Goal: Transaction & Acquisition: Purchase product/service

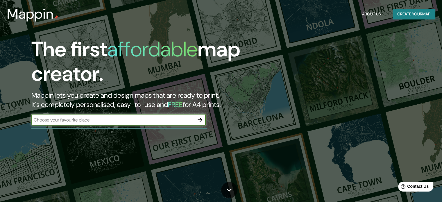
click at [136, 117] on input "text" at bounding box center [112, 120] width 163 height 7
type input "bixiga"
click at [200, 123] on icon "button" at bounding box center [199, 119] width 7 height 7
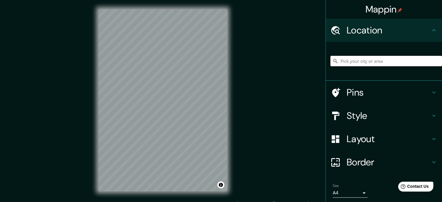
click at [372, 58] on input "Pick your city or area" at bounding box center [386, 61] width 112 height 10
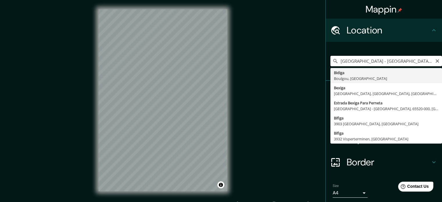
click at [378, 62] on input "[GEOGRAPHIC_DATA] - [GEOGRAPHIC_DATA], 62860-000, [GEOGRAPHIC_DATA]" at bounding box center [386, 61] width 112 height 10
type input "[GEOGRAPHIC_DATA] - [GEOGRAPHIC_DATA], 62860-000, [GEOGRAPHIC_DATA]"
click at [435, 61] on icon "Clear" at bounding box center [437, 61] width 5 height 5
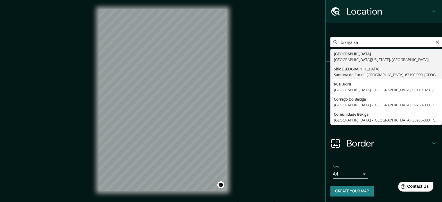
scroll to position [20, 0]
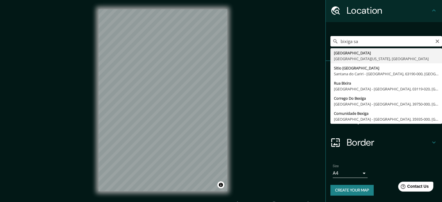
type input "Sitio [GEOGRAPHIC_DATA], [GEOGRAPHIC_DATA] - [GEOGRAPHIC_DATA], 63190-000, [GEO…"
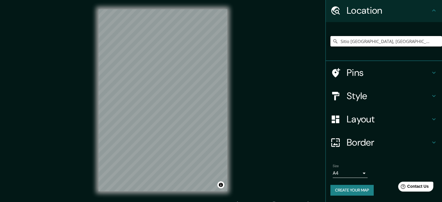
scroll to position [0, 0]
click at [381, 40] on input "Sitio [GEOGRAPHIC_DATA], [GEOGRAPHIC_DATA] - [GEOGRAPHIC_DATA], 63190-000, [GEO…" at bounding box center [386, 41] width 112 height 10
click at [436, 41] on icon "Clear" at bounding box center [437, 41] width 3 height 3
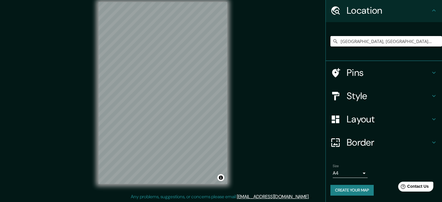
scroll to position [8, 0]
type input "[GEOGRAPHIC_DATA], [GEOGRAPHIC_DATA] - [GEOGRAPHIC_DATA], 03119-020, [GEOGRAPHI…"
click at [435, 41] on icon "Clear" at bounding box center [437, 41] width 5 height 5
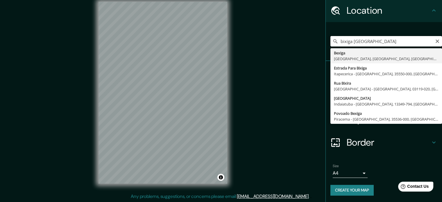
click at [372, 43] on input "bixiga [GEOGRAPHIC_DATA]" at bounding box center [386, 41] width 112 height 10
drag, startPoint x: 339, startPoint y: 42, endPoint x: 370, endPoint y: 41, distance: 30.8
click at [370, 41] on input "bixiga [GEOGRAPHIC_DATA]" at bounding box center [386, 41] width 112 height 10
type input "bixiga Brasil sa"
click at [435, 42] on icon "Clear" at bounding box center [437, 41] width 5 height 5
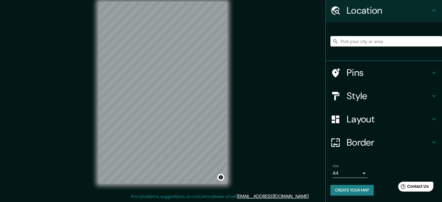
click at [393, 42] on input "Pick your city or area" at bounding box center [386, 41] width 112 height 10
paste input "Bixiga se encuentra en [GEOGRAPHIC_DATA]"
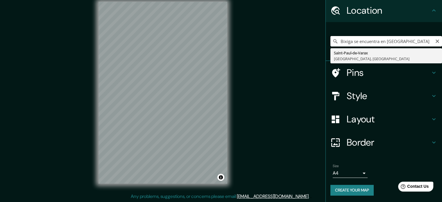
drag, startPoint x: 383, startPoint y: 40, endPoint x: 350, endPoint y: 47, distance: 34.1
click at [350, 47] on div "Bixiga se encuentra en [GEOGRAPHIC_DATA] [GEOGRAPHIC_DATA] Ain, [GEOGRAPHIC_DAT…" at bounding box center [386, 41] width 112 height 29
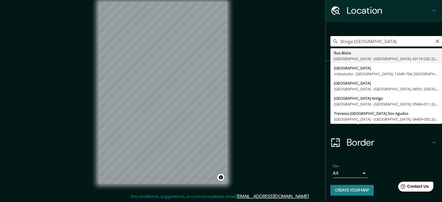
click at [373, 38] on input "Bixiga [GEOGRAPHIC_DATA]" at bounding box center [386, 41] width 112 height 10
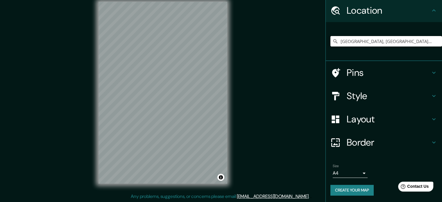
click at [373, 40] on input "[GEOGRAPHIC_DATA], [GEOGRAPHIC_DATA] - [GEOGRAPHIC_DATA], 03119-020, [GEOGRAPHI…" at bounding box center [386, 41] width 112 height 10
drag, startPoint x: 429, startPoint y: 40, endPoint x: 337, endPoint y: 44, distance: 91.9
click at [337, 44] on input "[GEOGRAPHIC_DATA], [GEOGRAPHIC_DATA] - [GEOGRAPHIC_DATA], 03119-020, [GEOGRAPHI…" at bounding box center [386, 41] width 112 height 10
click at [419, 40] on input "[GEOGRAPHIC_DATA], [GEOGRAPHIC_DATA] - [GEOGRAPHIC_DATA], 03119-020, [GEOGRAPHI…" at bounding box center [386, 41] width 112 height 10
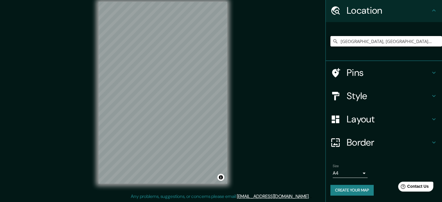
type input "[GEOGRAPHIC_DATA], [GEOGRAPHIC_DATA] - [GEOGRAPHIC_DATA], 03119-020, [GEOGRAPHI…"
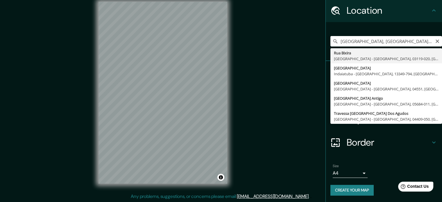
drag, startPoint x: 434, startPoint y: 39, endPoint x: 396, endPoint y: 44, distance: 38.1
click at [435, 39] on icon "Clear" at bounding box center [437, 41] width 5 height 5
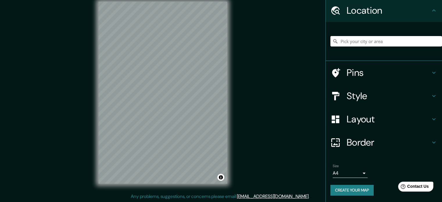
paste input "bixiga [GEOGRAPHIC_DATA]"
type input "[GEOGRAPHIC_DATA], [GEOGRAPHIC_DATA] - [GEOGRAPHIC_DATA], 03119-020, [GEOGRAPHI…"
click at [380, 42] on input "[GEOGRAPHIC_DATA], [GEOGRAPHIC_DATA] - [GEOGRAPHIC_DATA], 03119-020, [GEOGRAPHI…" at bounding box center [386, 41] width 112 height 10
click at [435, 39] on icon "Clear" at bounding box center [437, 41] width 5 height 5
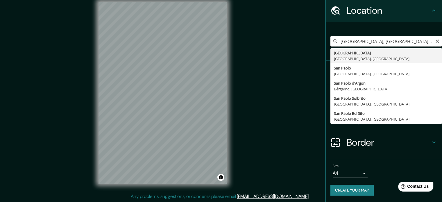
click at [410, 43] on input "[GEOGRAPHIC_DATA], [GEOGRAPHIC_DATA], [GEOGRAPHIC_DATA]" at bounding box center [386, 41] width 112 height 10
drag, startPoint x: 358, startPoint y: 42, endPoint x: 331, endPoint y: 43, distance: 26.5
click at [331, 43] on div "[GEOGRAPHIC_DATA], [GEOGRAPHIC_DATA], [GEOGRAPHIC_DATA] [GEOGRAPHIC_DATA] [GEOG…" at bounding box center [386, 41] width 112 height 10
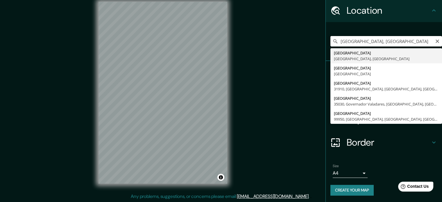
click at [386, 39] on input "[GEOGRAPHIC_DATA], [GEOGRAPHIC_DATA]" at bounding box center [386, 41] width 112 height 10
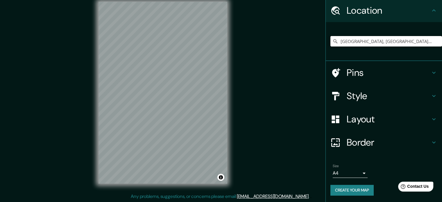
type input "[GEOGRAPHIC_DATA], [GEOGRAPHIC_DATA] - [GEOGRAPHIC_DATA], 03119-020, [GEOGRAPHI…"
click at [435, 40] on icon "Clear" at bounding box center [437, 41] width 5 height 5
click at [406, 43] on input "Pick your city or area" at bounding box center [386, 41] width 112 height 10
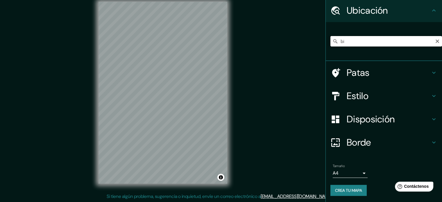
click at [348, 44] on input "bi" at bounding box center [386, 41] width 112 height 10
drag, startPoint x: 424, startPoint y: 41, endPoint x: 334, endPoint y: 42, distance: 90.7
click at [334, 42] on div "Bidiga, [GEOGRAPHIC_DATA], [GEOGRAPHIC_DATA] Bidiga Boulgou, [GEOGRAPHIC_DATA] …" at bounding box center [386, 41] width 112 height 10
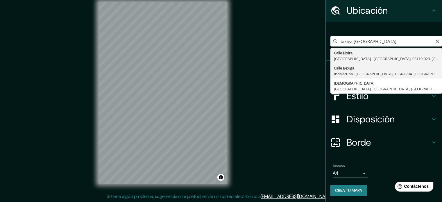
scroll to position [20, 0]
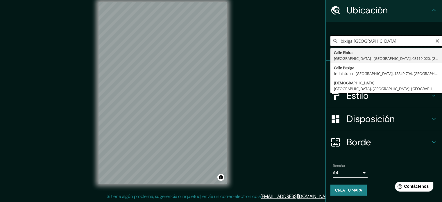
click at [400, 43] on input "bixiga [GEOGRAPHIC_DATA]" at bounding box center [386, 41] width 112 height 10
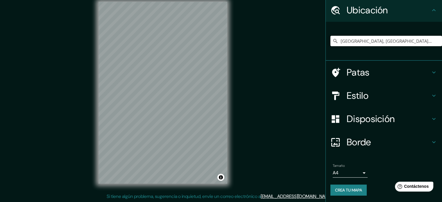
type input "[GEOGRAPHIC_DATA], [GEOGRAPHIC_DATA] - [GEOGRAPHIC_DATA], 03119-020, [GEOGRAPHI…"
click at [145, 97] on div at bounding box center [147, 95] width 5 height 5
click at [236, 42] on div "© Mapbox © OpenStreetMap Mejorar este mapa" at bounding box center [162, 92] width 147 height 201
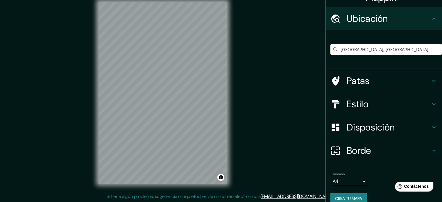
scroll to position [0, 0]
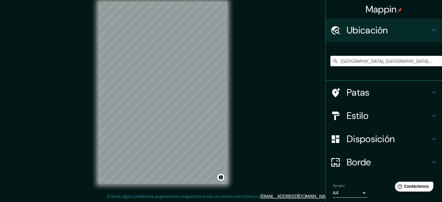
click at [432, 115] on icon at bounding box center [433, 115] width 7 height 7
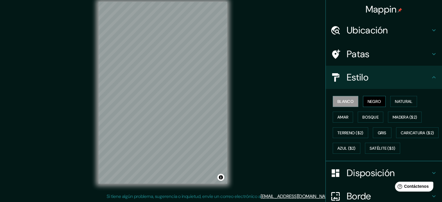
click at [370, 98] on font "Negro" at bounding box center [375, 102] width 14 height 8
click at [395, 99] on font "Natural" at bounding box center [403, 101] width 17 height 5
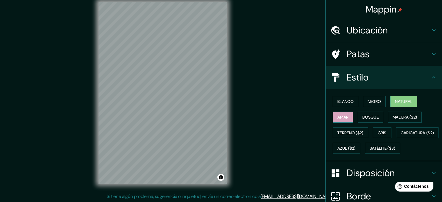
click at [343, 117] on font "Amar" at bounding box center [342, 117] width 11 height 5
click at [362, 118] on font "Bosque" at bounding box center [370, 117] width 16 height 5
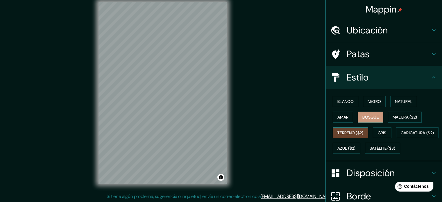
click at [349, 131] on font "Terreno ($2)" at bounding box center [350, 132] width 26 height 5
click at [406, 101] on font "Natural" at bounding box center [403, 101] width 17 height 5
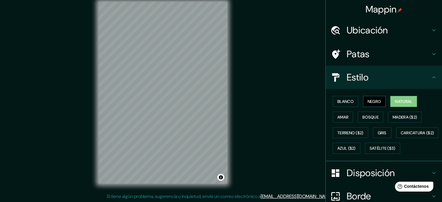
click at [372, 98] on font "Negro" at bounding box center [375, 102] width 14 height 8
click at [356, 101] on div "Blanco Negro Natural Amar Bosque Madera ($2) Terreno ($2) Gris Caricatura ($2) …" at bounding box center [386, 125] width 112 height 62
click at [351, 101] on button "Blanco" at bounding box center [346, 101] width 26 height 11
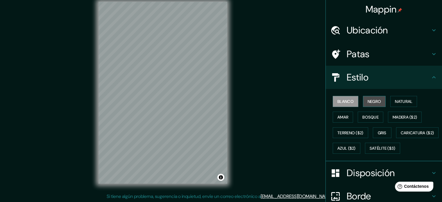
click at [363, 102] on button "Negro" at bounding box center [374, 101] width 23 height 11
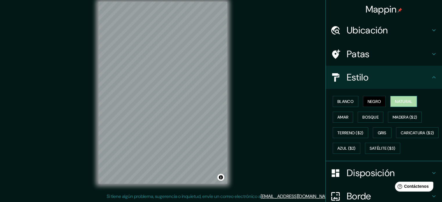
click at [409, 103] on font "Natural" at bounding box center [403, 101] width 17 height 5
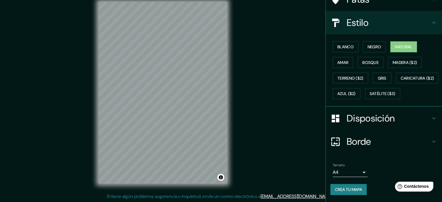
scroll to position [69, 0]
click at [349, 193] on button "Crea tu mapa" at bounding box center [348, 189] width 36 height 11
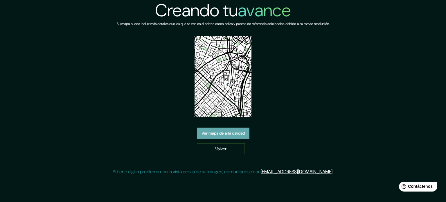
click at [237, 131] on font "Ver mapa de alta calidad" at bounding box center [223, 133] width 43 height 5
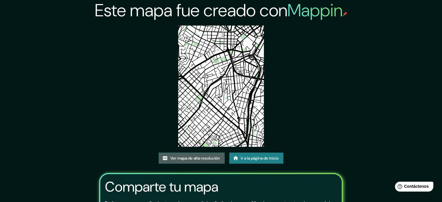
click at [198, 160] on font "Ver mapa de alta resolución" at bounding box center [195, 158] width 50 height 5
